Goal: Find specific page/section: Find specific page/section

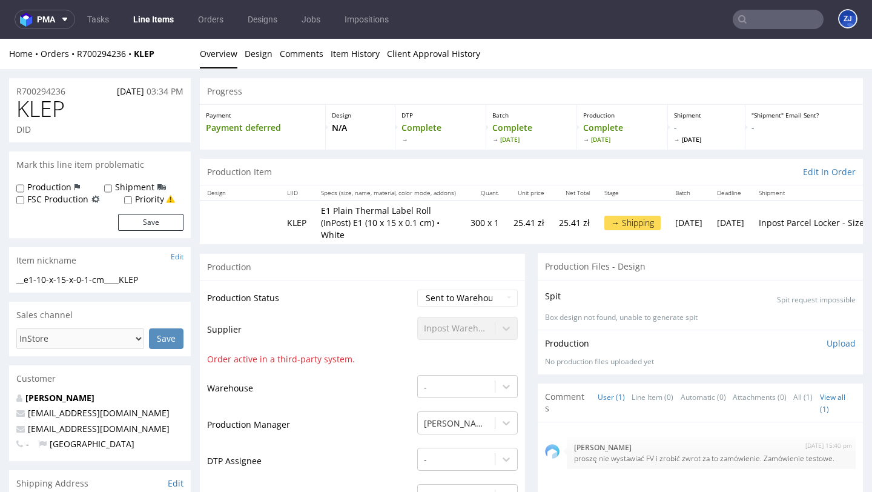
scroll to position [1076, 0]
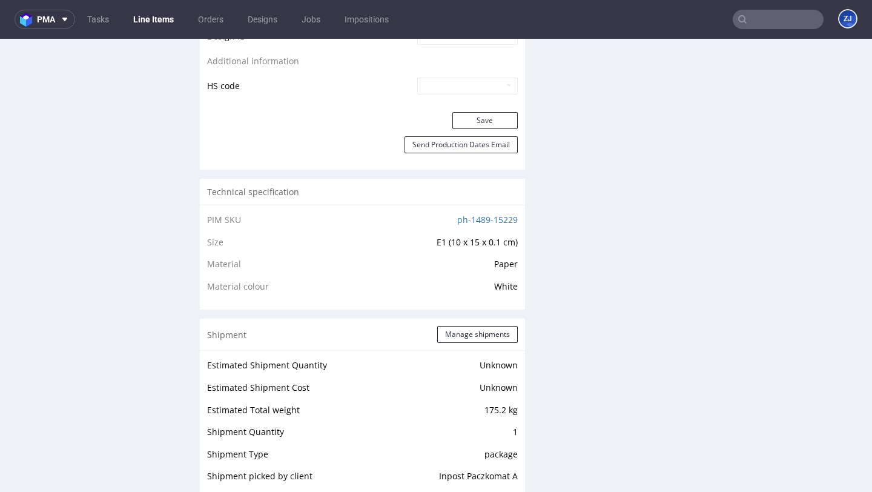
scroll to position [1070, 0]
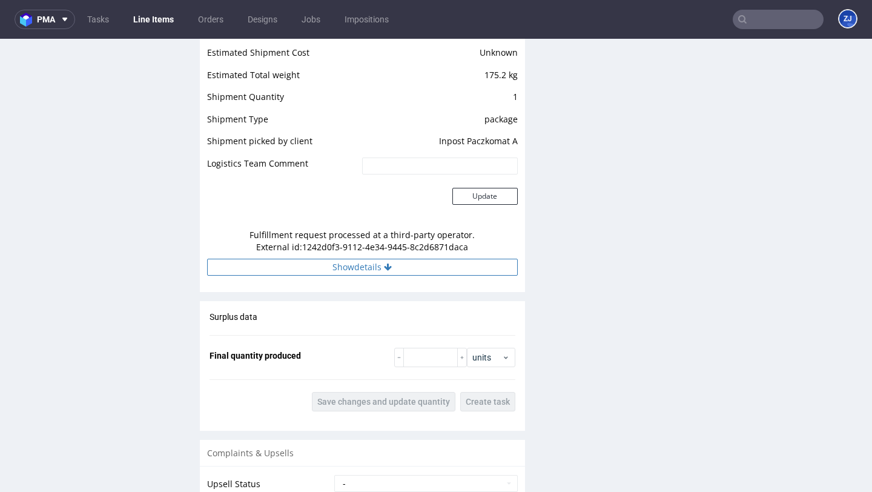
click at [270, 259] on button "Show details" at bounding box center [362, 267] width 311 height 17
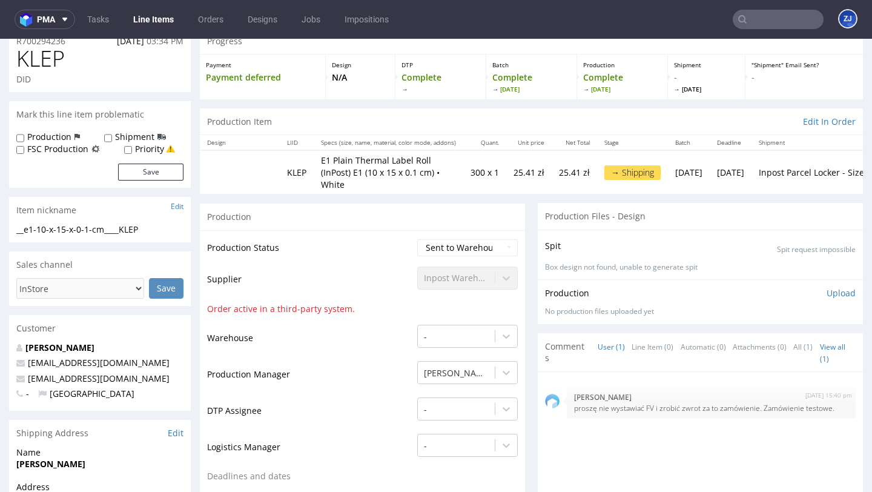
scroll to position [0, 0]
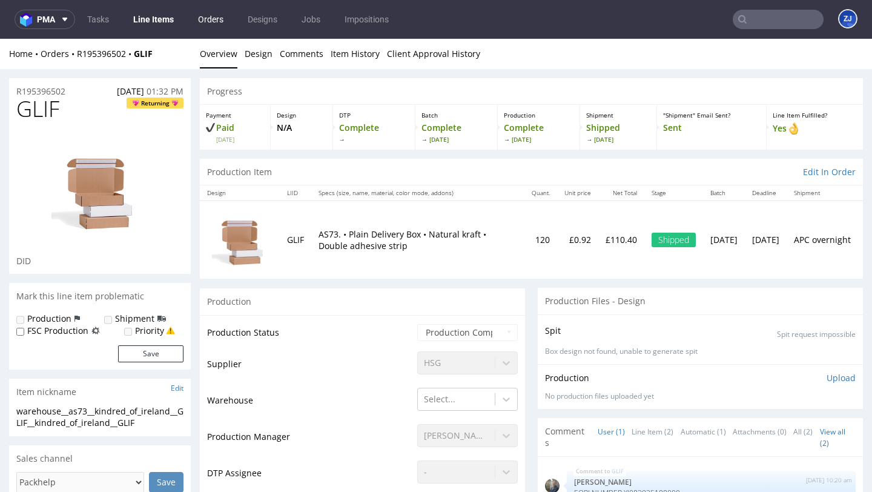
click at [207, 18] on link "Orders" at bounding box center [211, 19] width 40 height 19
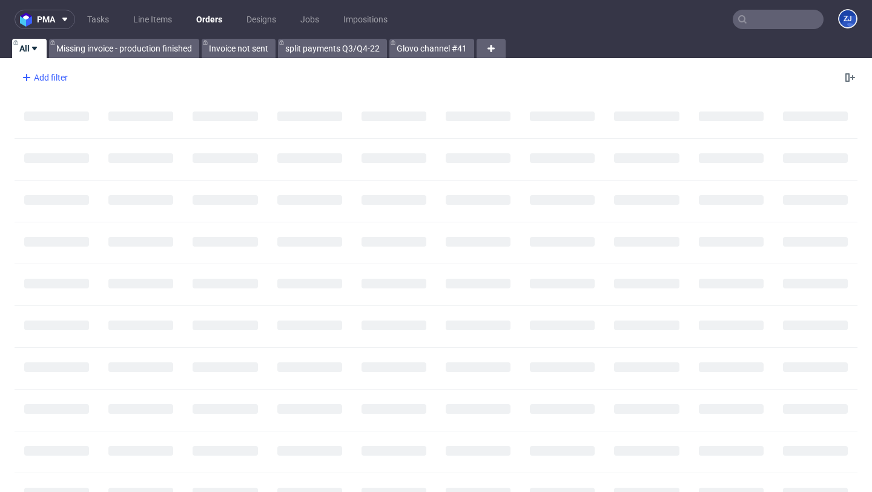
click at [41, 82] on div "Add filter" at bounding box center [43, 77] width 53 height 19
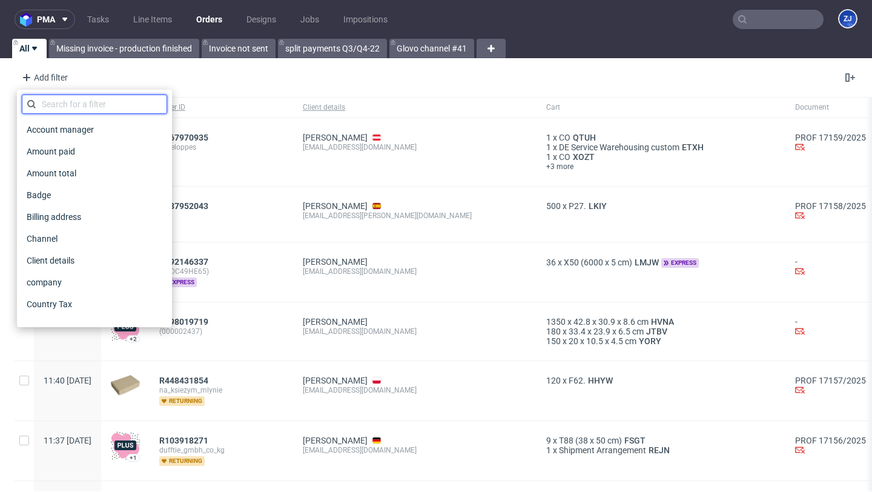
click at [44, 101] on input "text" at bounding box center [94, 103] width 145 height 19
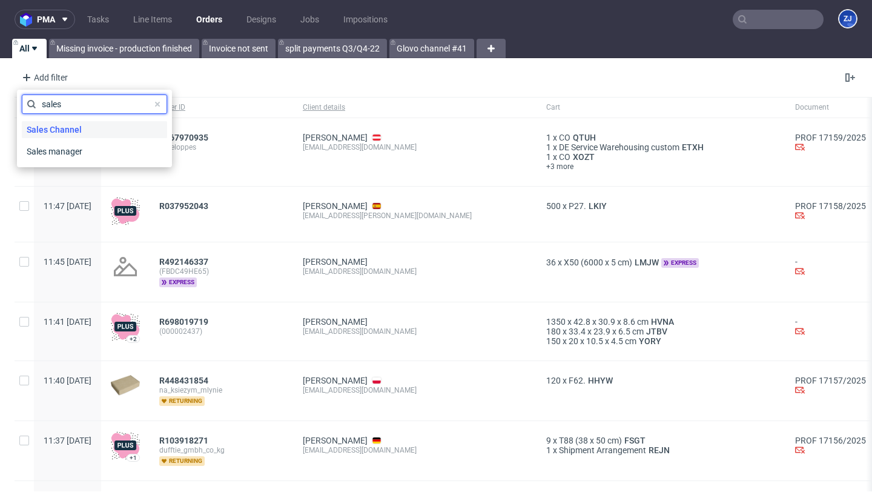
type input "sales"
click at [31, 125] on span "Sales Channel" at bounding box center [54, 129] width 65 height 17
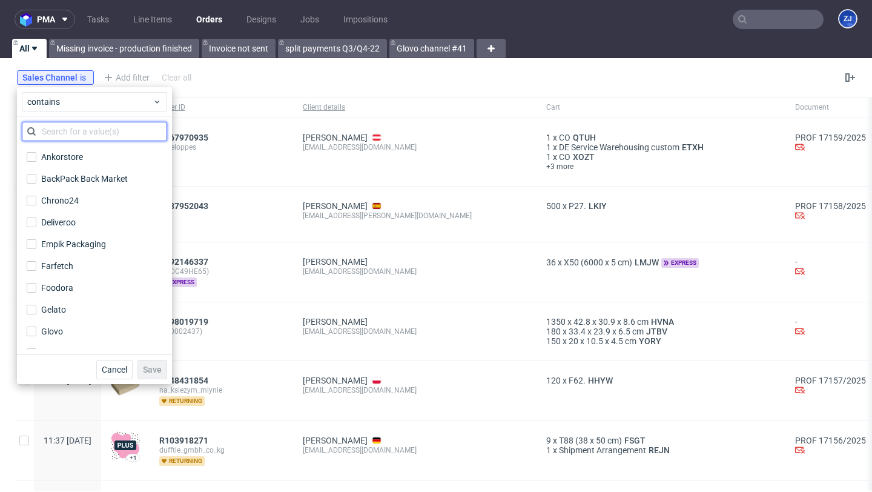
click at [61, 136] on input "text" at bounding box center [94, 131] width 145 height 19
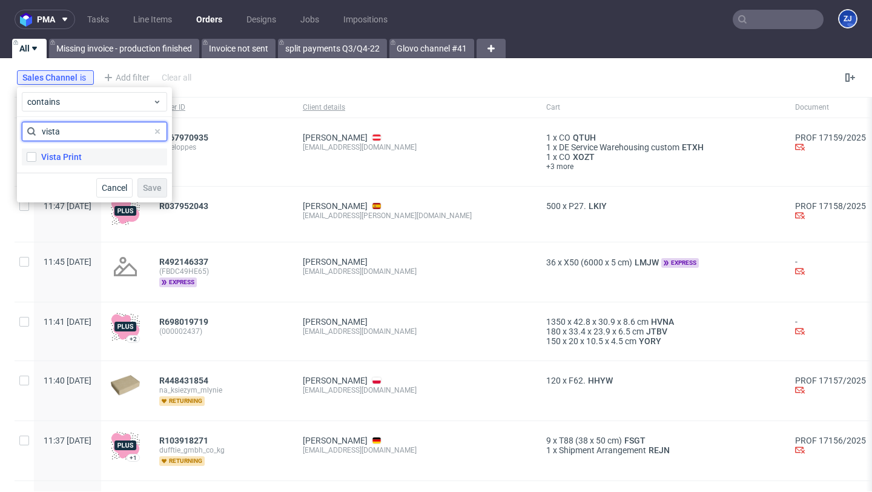
type input "vista"
click at [64, 159] on div "Vista Print" at bounding box center [61, 157] width 41 height 12
click at [36, 159] on input "Vista Print" at bounding box center [32, 157] width 10 height 10
checkbox input "true"
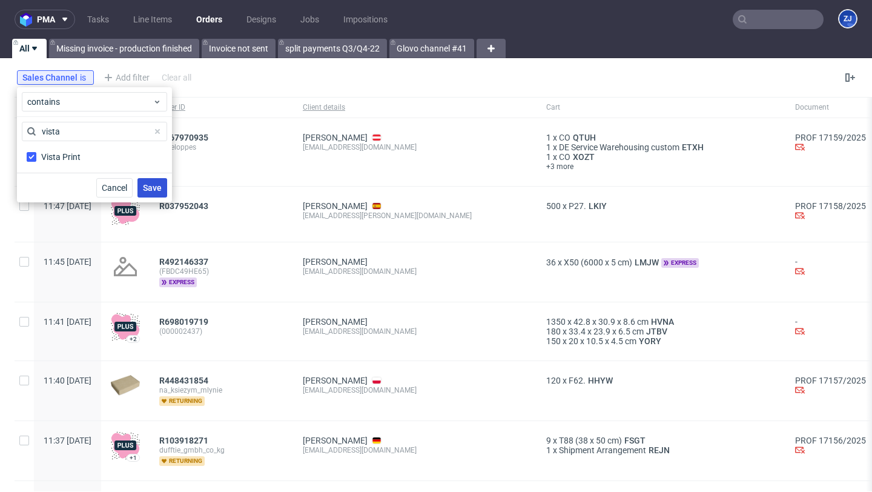
click at [162, 185] on button "Save" at bounding box center [152, 187] width 30 height 19
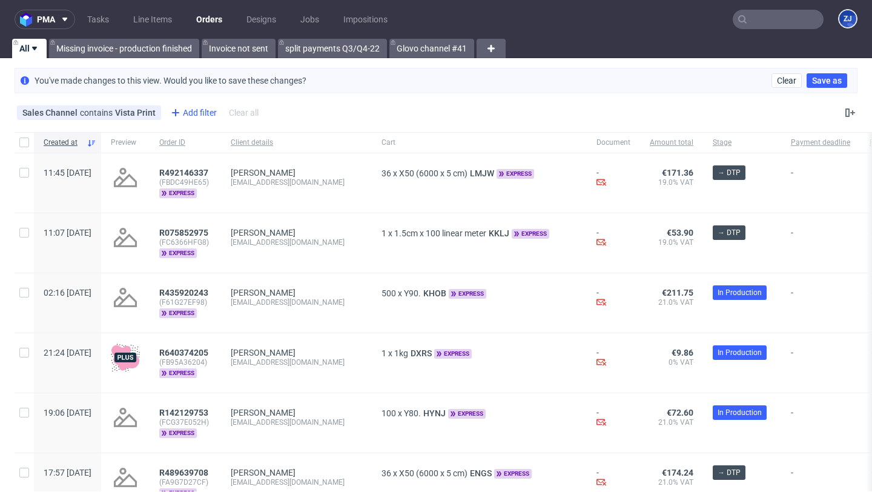
click at [185, 110] on div "Add filter" at bounding box center [192, 112] width 53 height 19
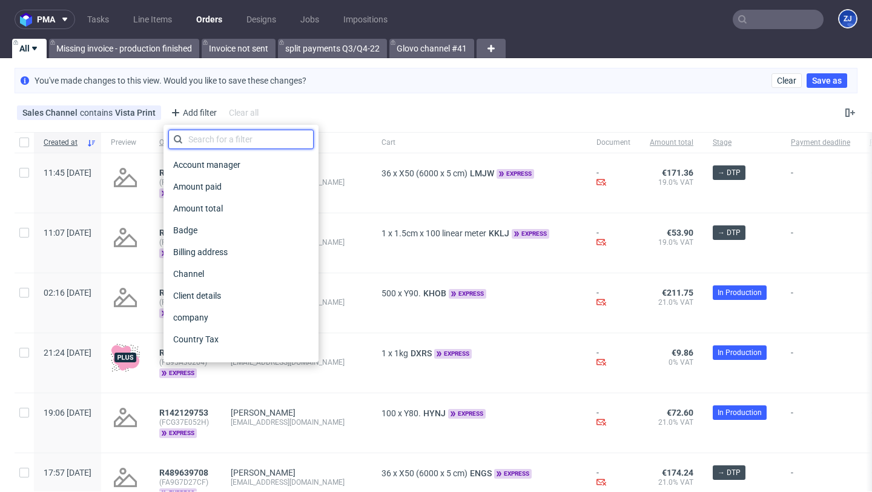
click at [200, 134] on input "text" at bounding box center [240, 139] width 145 height 19
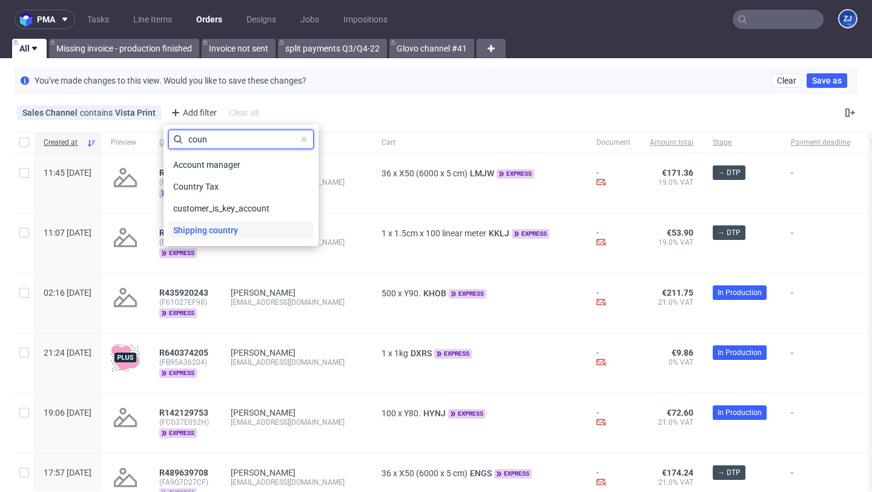
type input "coun"
click at [207, 226] on span "Shipping country" at bounding box center [205, 230] width 74 height 17
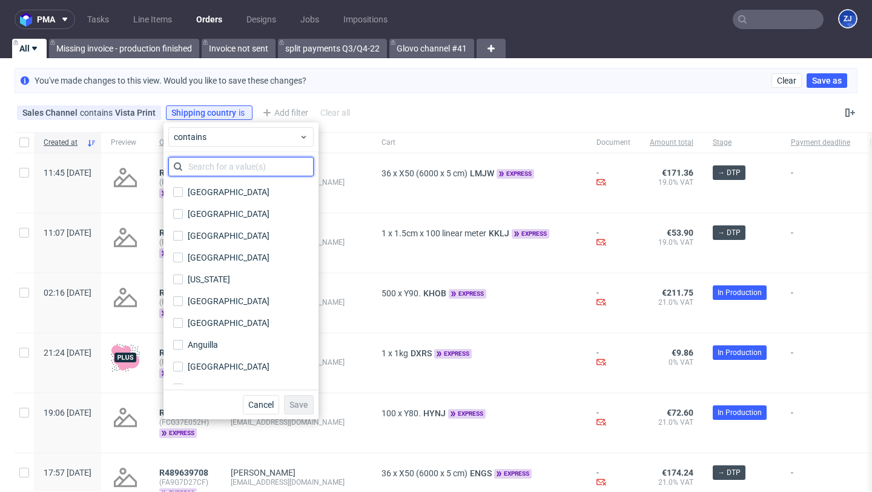
click at [240, 159] on input "text" at bounding box center [240, 166] width 145 height 19
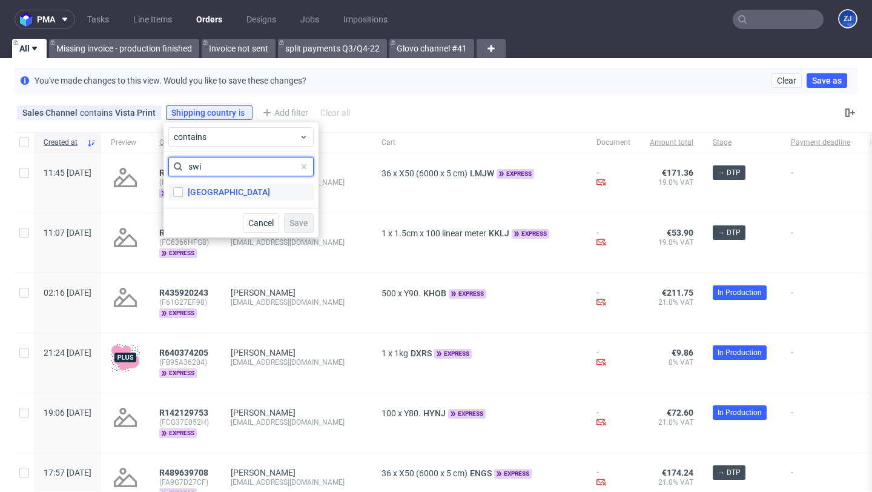
type input "swi"
click at [249, 184] on label "[GEOGRAPHIC_DATA]" at bounding box center [240, 192] width 145 height 17
click at [183, 187] on input "[GEOGRAPHIC_DATA]" at bounding box center [178, 192] width 10 height 10
checkbox input "true"
click at [296, 225] on span "Save" at bounding box center [299, 223] width 19 height 8
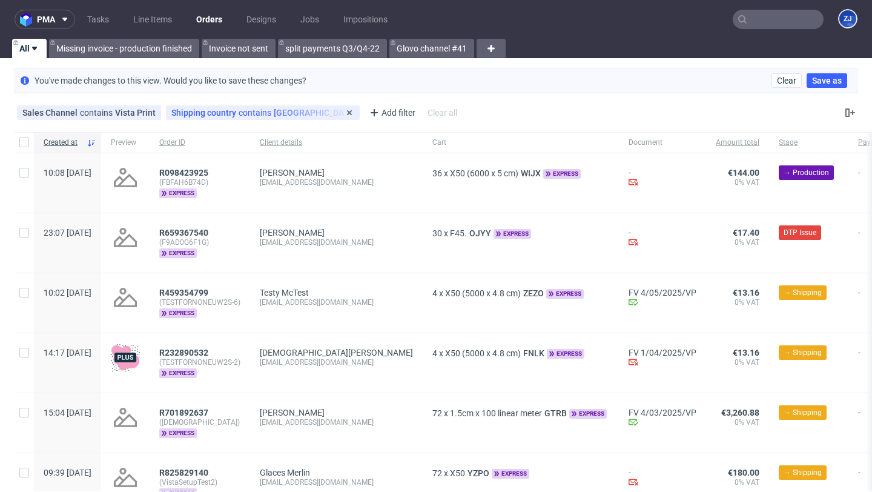
click at [239, 110] on span "contains" at bounding box center [256, 113] width 35 height 10
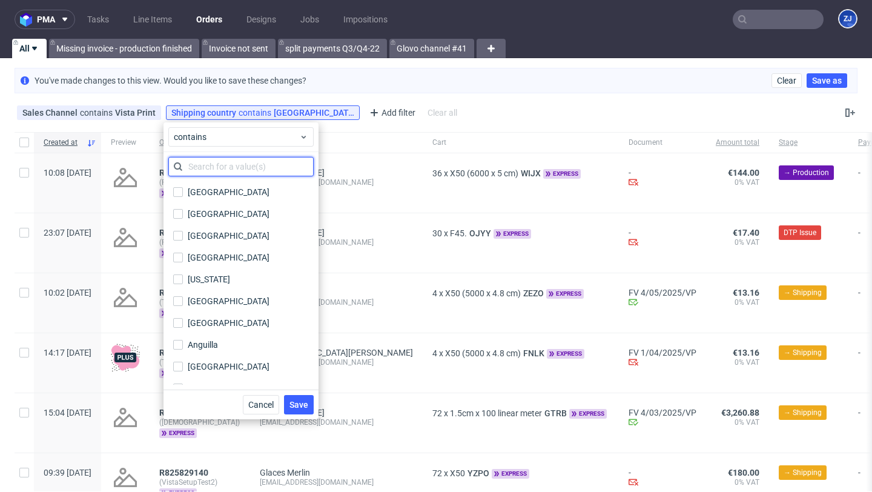
click at [242, 157] on input "text" at bounding box center [240, 166] width 145 height 19
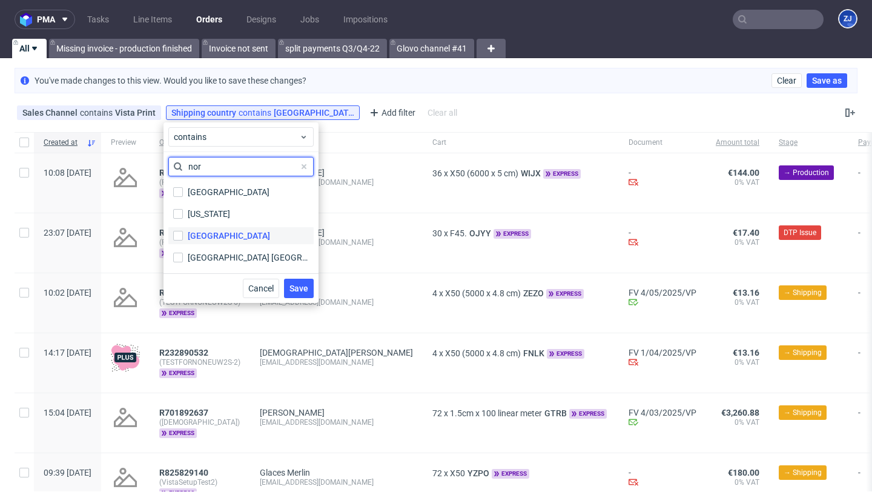
type input "nor"
click at [241, 243] on label "[GEOGRAPHIC_DATA]" at bounding box center [240, 235] width 145 height 17
click at [183, 240] on input "[GEOGRAPHIC_DATA]" at bounding box center [178, 236] width 10 height 10
checkbox input "true"
click at [305, 285] on span "Save" at bounding box center [299, 288] width 19 height 8
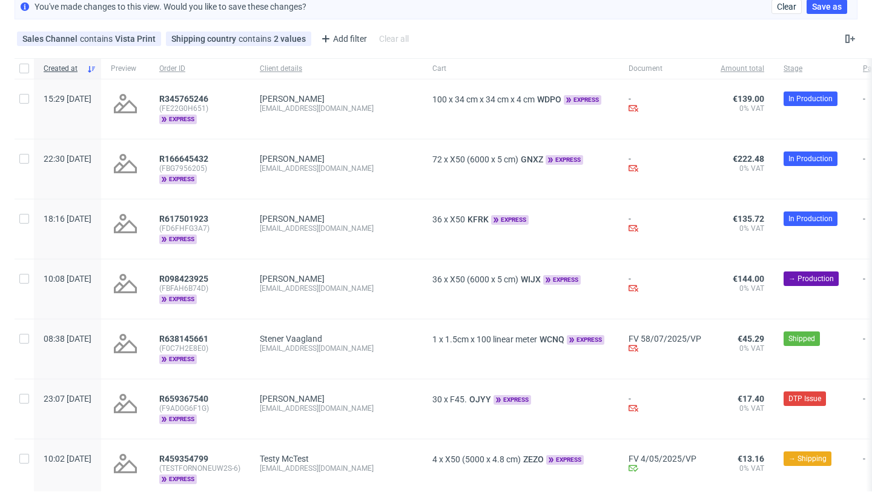
scroll to position [75, 0]
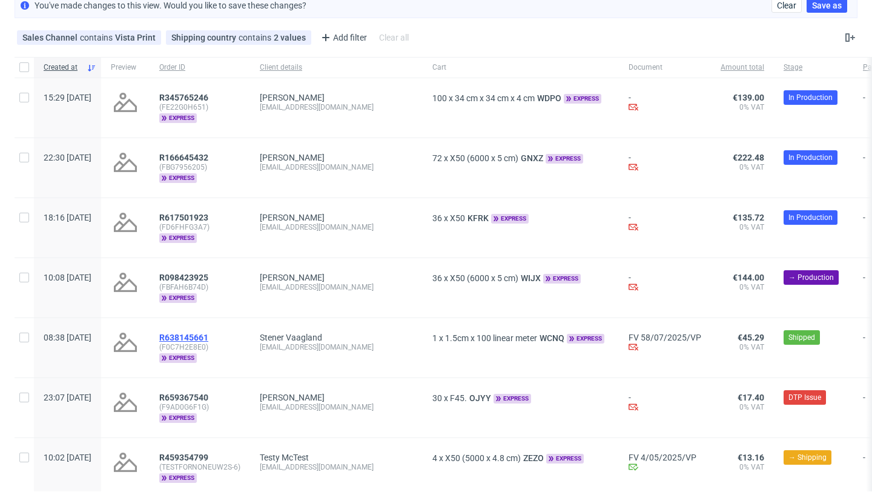
click at [208, 333] on span "R638145661" at bounding box center [183, 338] width 49 height 10
